Goal: Check status: Check status

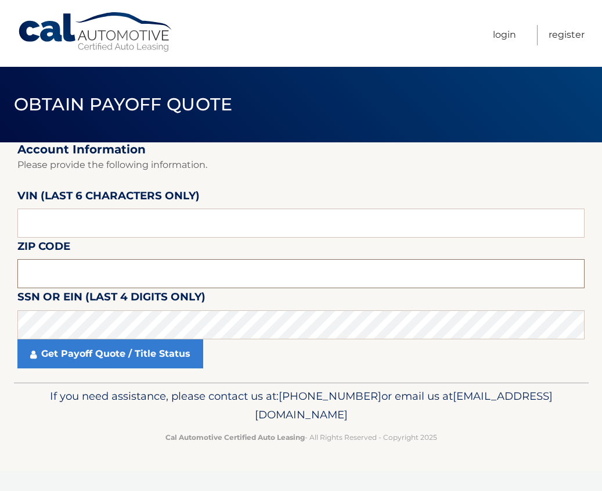
click at [189, 274] on input "text" at bounding box center [300, 273] width 567 height 29
type input "07760"
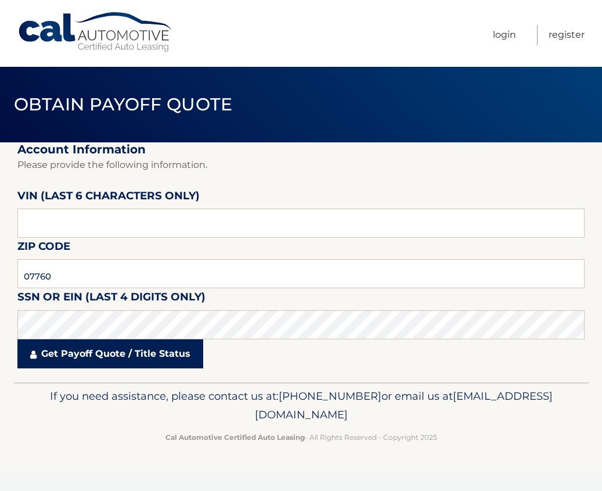
click at [87, 358] on link "Get Payoff Quote / Title Status" at bounding box center [110, 353] width 186 height 29
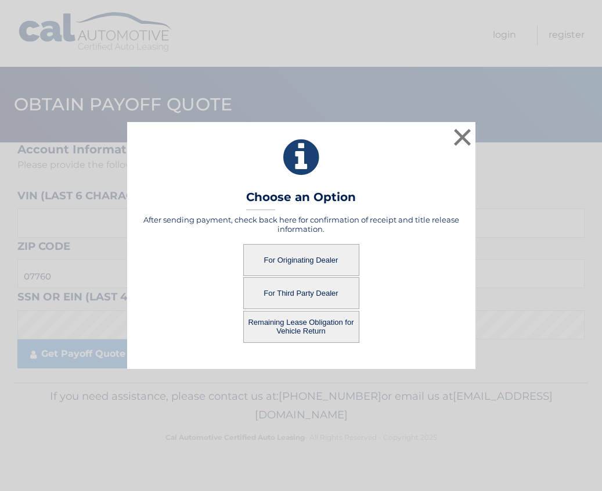
click at [298, 260] on button "For Originating Dealer" at bounding box center [301, 260] width 116 height 32
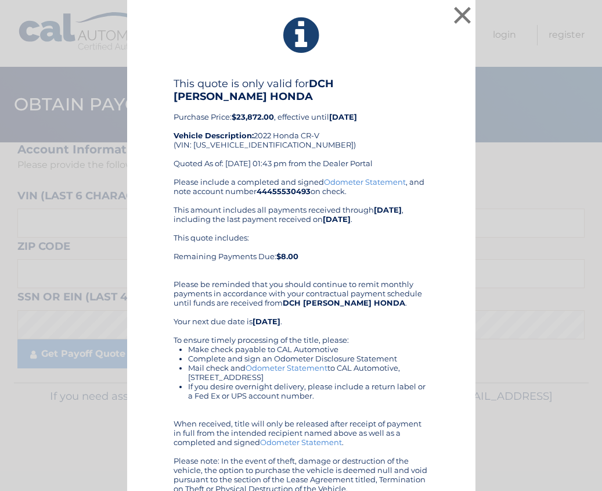
drag, startPoint x: 377, startPoint y: 291, endPoint x: 465, endPoint y: 119, distance: 193.0
click at [377, 291] on div "Please include a completed and signed Odometer Statement , and note account num…" at bounding box center [302, 335] width 256 height 316
